Goal: Obtain resource: Download file/media

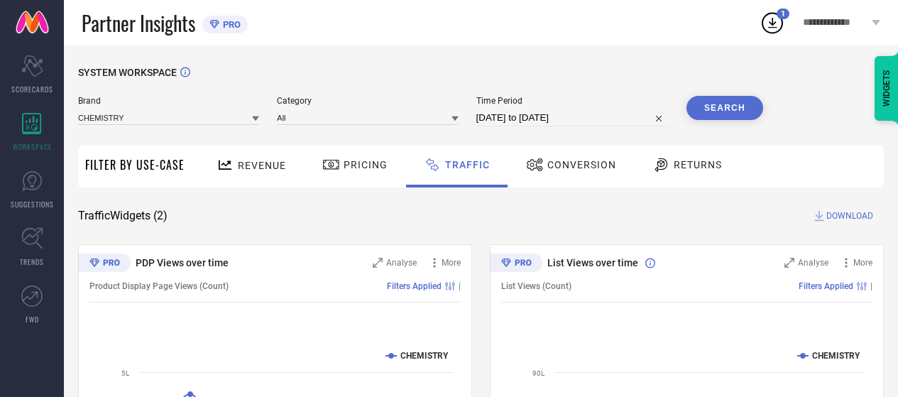
click at [772, 13] on circle at bounding box center [772, 23] width 20 height 20
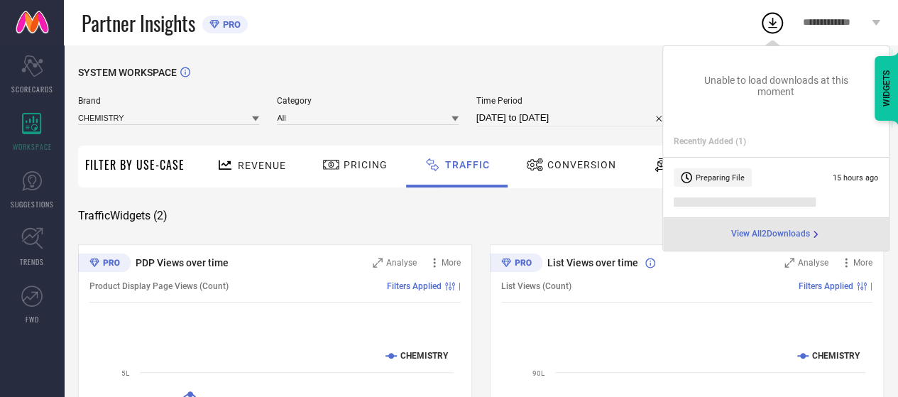
click at [572, 71] on div "SYSTEM WORKSPACE" at bounding box center [481, 81] width 806 height 29
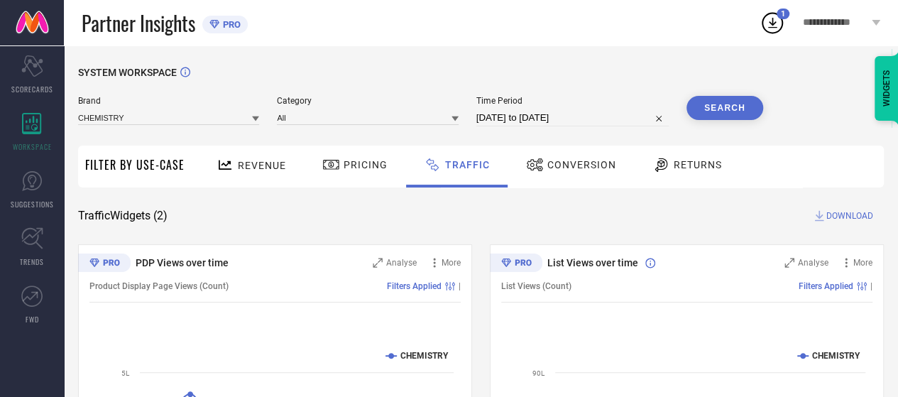
select select "7"
select select "2025"
select select "8"
select select "2025"
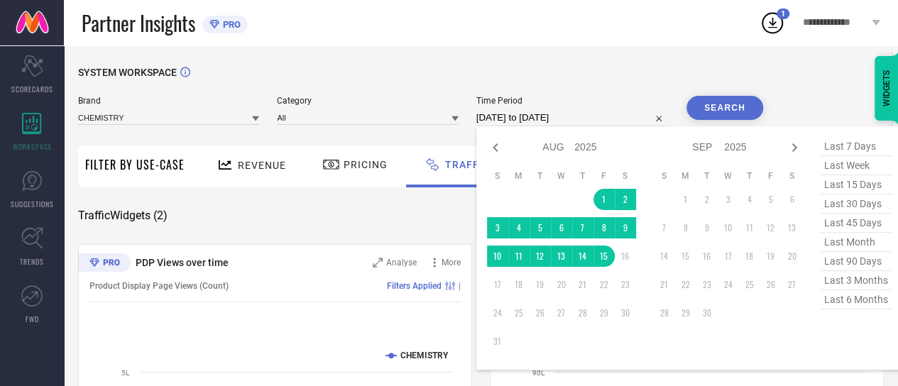
click at [512, 122] on input "01-08-2025 to 15-08-2025" at bounding box center [572, 117] width 192 height 17
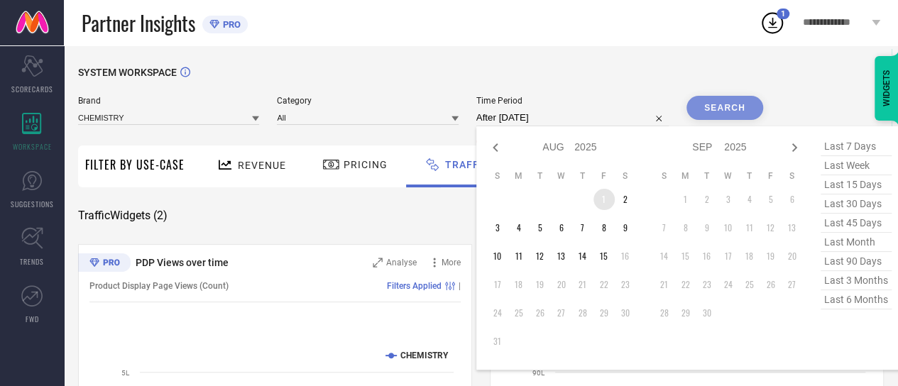
click at [605, 204] on td "1" at bounding box center [603, 199] width 21 height 21
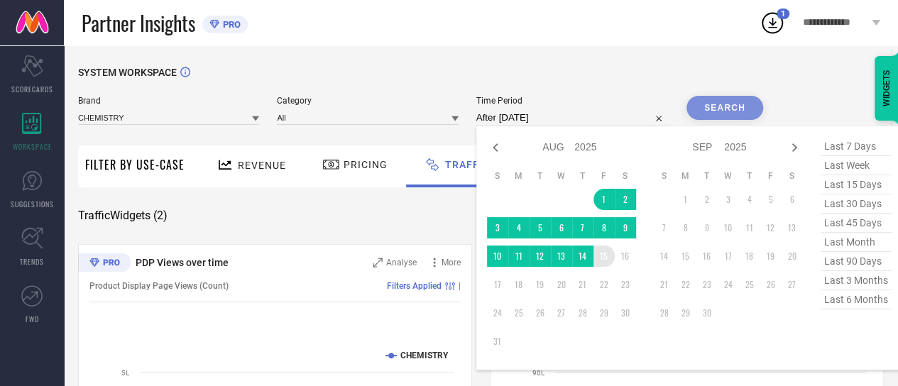
type input "01-08-2025 to 15-08-2025"
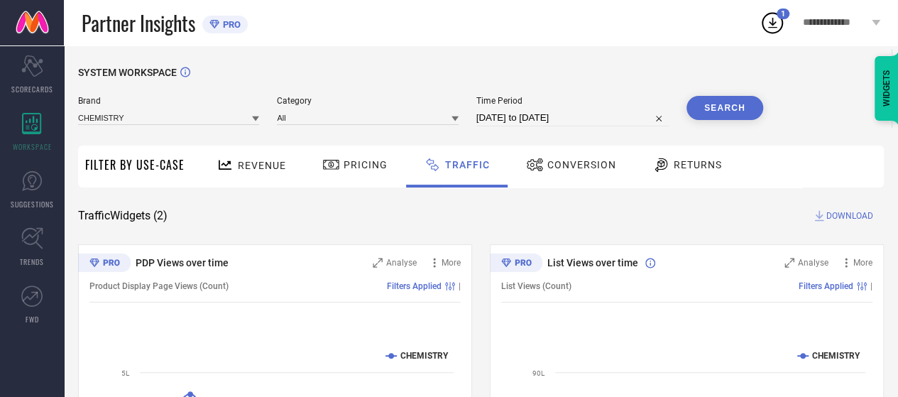
click at [728, 92] on div "SYSTEM WORKSPACE" at bounding box center [481, 81] width 806 height 29
click at [718, 110] on button "Search" at bounding box center [724, 108] width 77 height 24
click at [830, 214] on span "DOWNLOAD" at bounding box center [849, 216] width 47 height 14
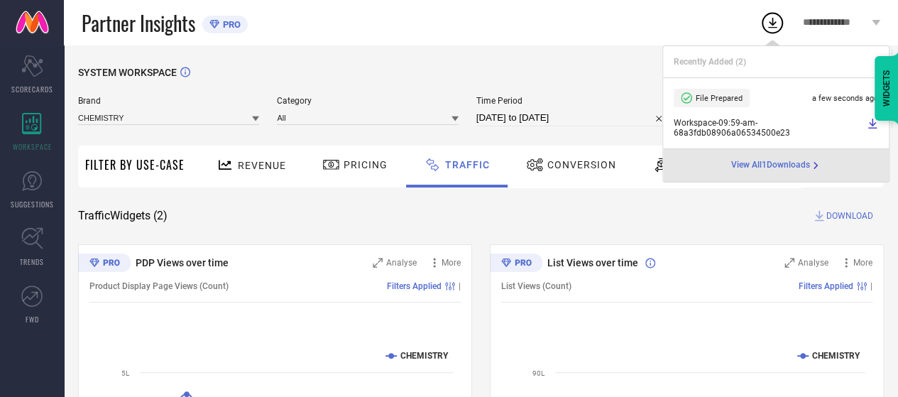
click at [571, 169] on span "Conversion" at bounding box center [581, 164] width 69 height 11
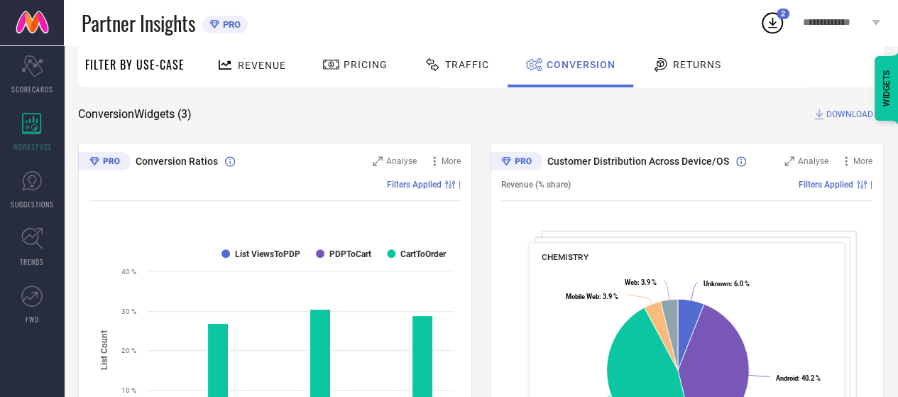
scroll to position [102, 0]
click at [454, 73] on div "Traffic" at bounding box center [456, 65] width 72 height 24
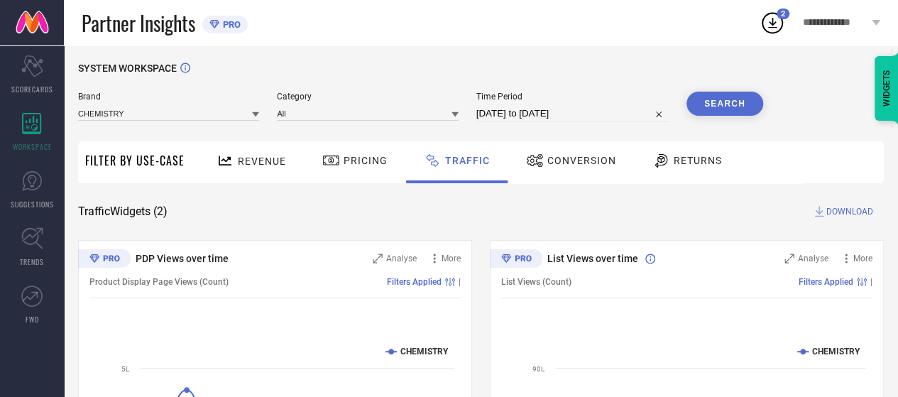
scroll to position [0, 0]
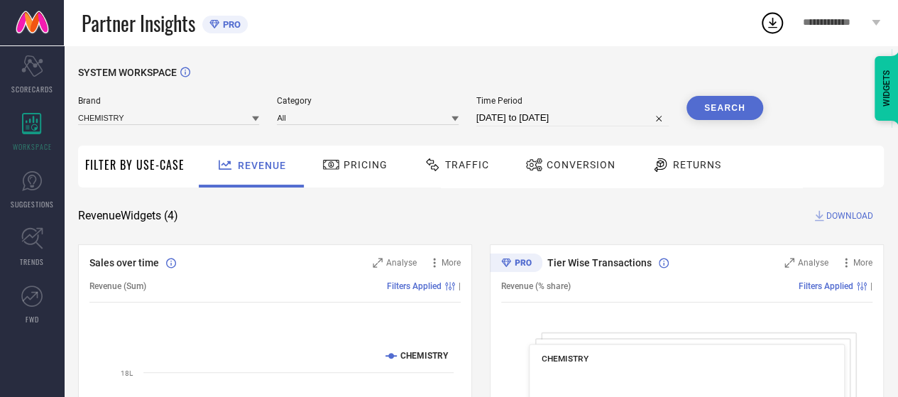
select select "6"
select select "2025"
select select "7"
select select "2025"
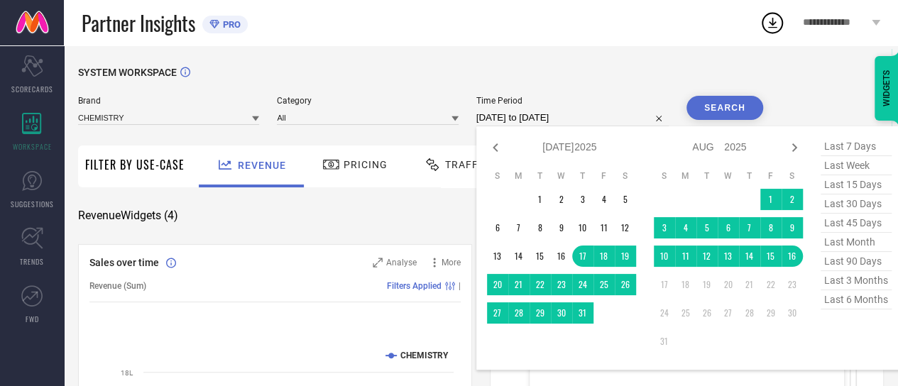
click at [613, 121] on input "[DATE] to [DATE]" at bounding box center [572, 117] width 192 height 17
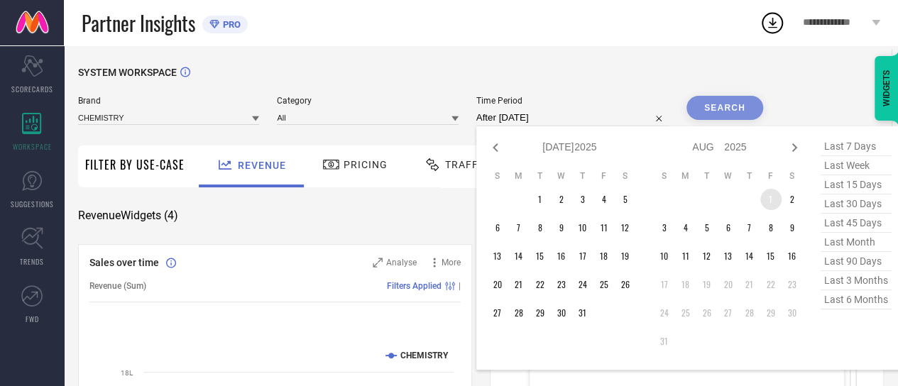
click at [767, 198] on td "1" at bounding box center [770, 199] width 21 height 21
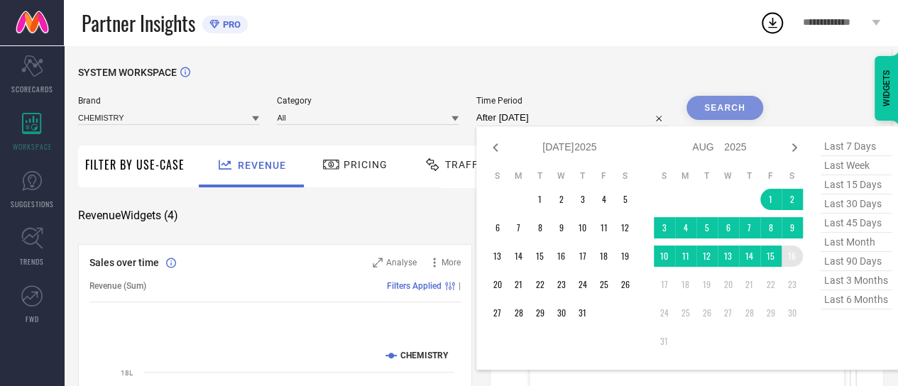
type input "[DATE] to [DATE]"
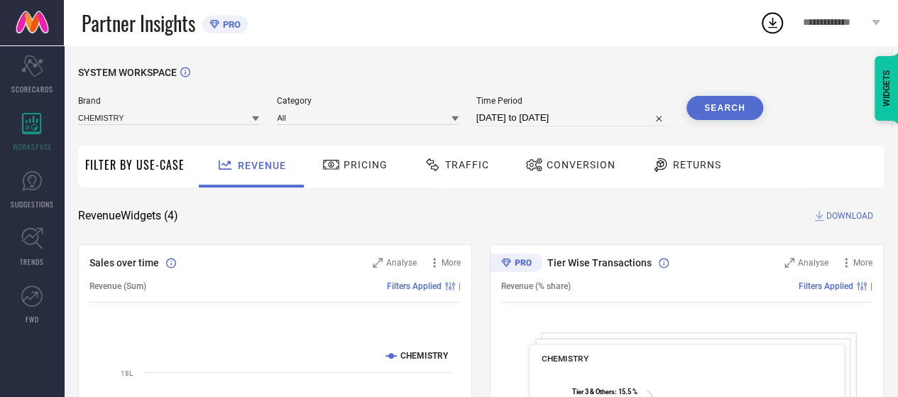
click at [722, 105] on button "Search" at bounding box center [724, 108] width 77 height 24
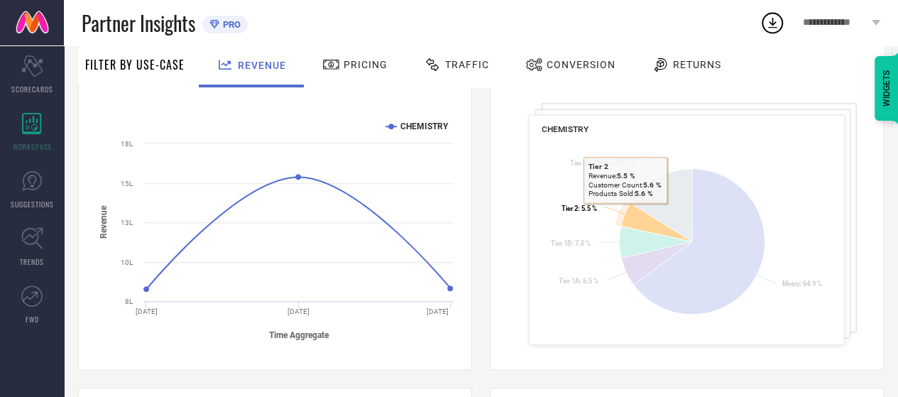
scroll to position [231, 0]
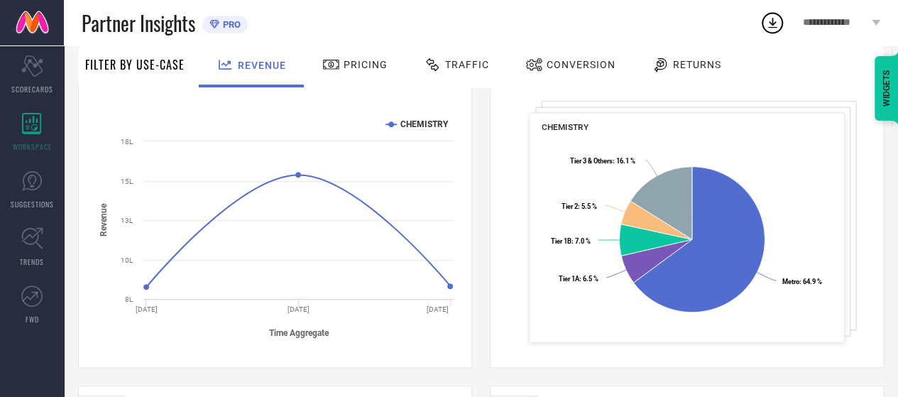
click at [437, 62] on icon at bounding box center [433, 64] width 18 height 17
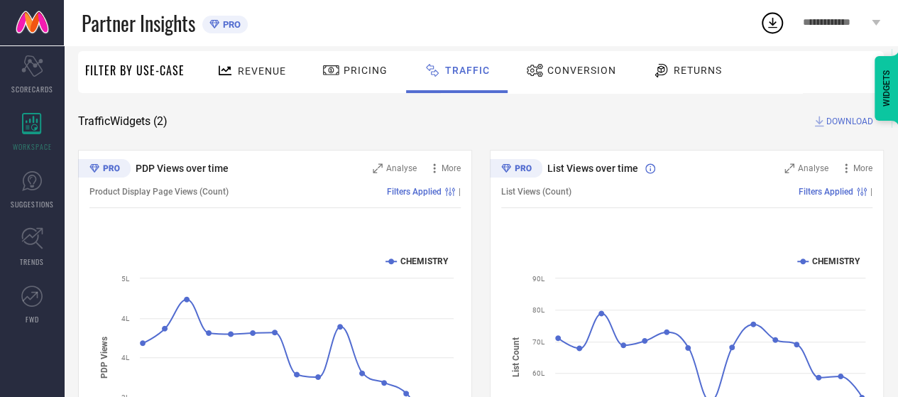
scroll to position [92, 0]
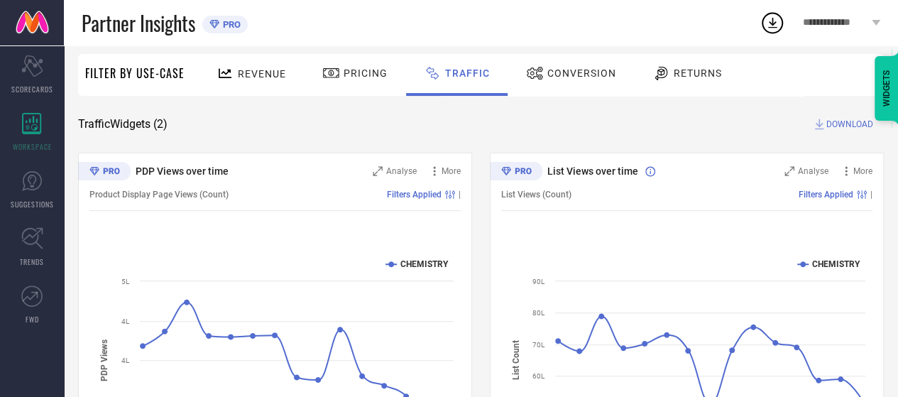
click at [859, 123] on span "DOWNLOAD" at bounding box center [849, 124] width 47 height 14
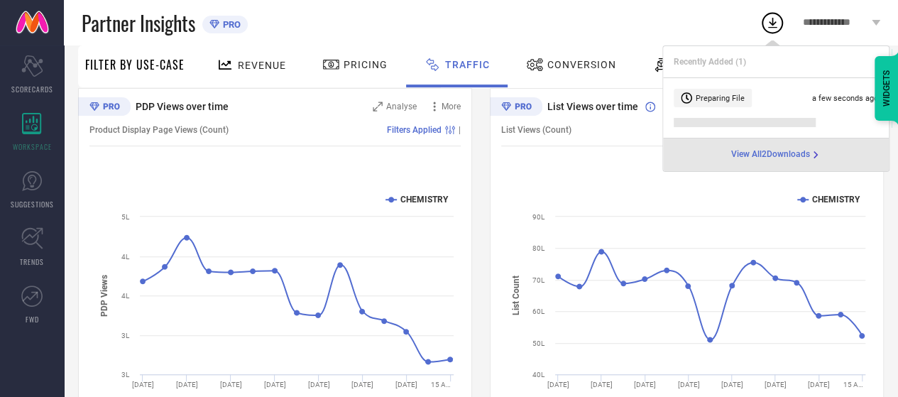
scroll to position [157, 0]
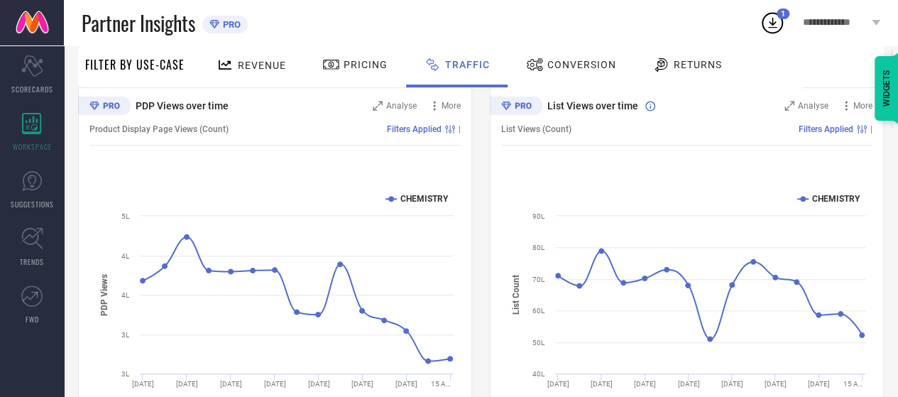
click at [573, 205] on rect at bounding box center [686, 302] width 371 height 241
click at [579, 70] on span "Conversion" at bounding box center [581, 64] width 69 height 11
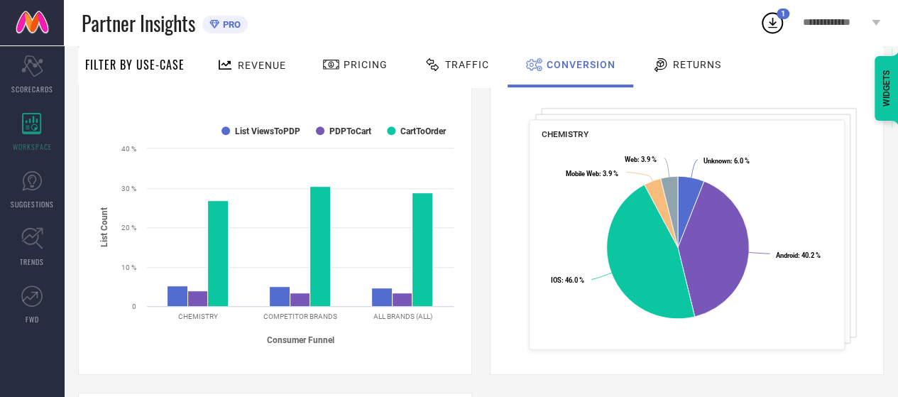
scroll to position [0, 0]
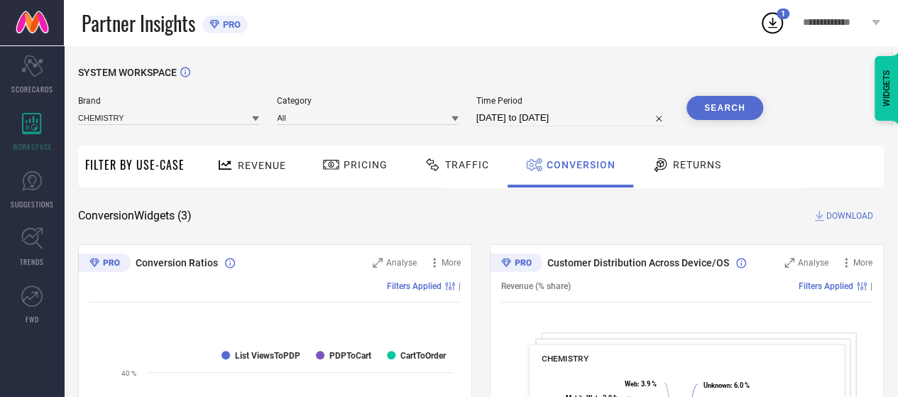
click at [825, 220] on icon at bounding box center [819, 216] width 14 height 14
click at [842, 216] on span "DOWNLOAD" at bounding box center [849, 216] width 47 height 14
